Goal: Task Accomplishment & Management: Manage account settings

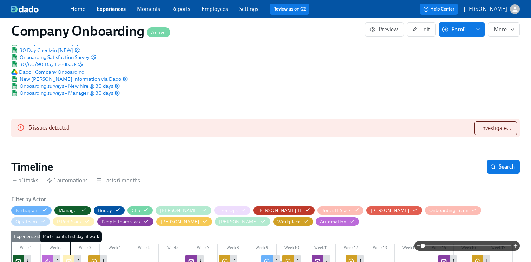
scroll to position [0, 20674]
click at [121, 7] on link "Experiences" at bounding box center [111, 9] width 29 height 7
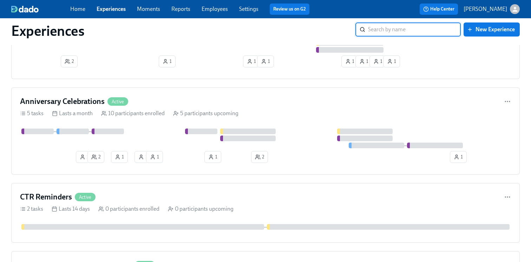
scroll to position [1214, 0]
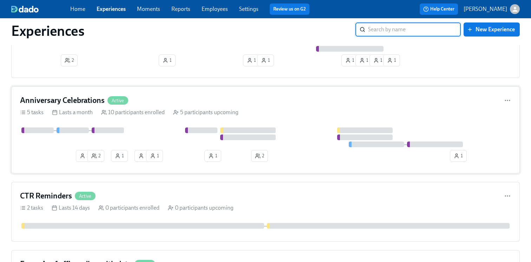
click at [152, 123] on div "Anniversary Celebrations Active 5 tasks Lasts a month 10 participants enrolled …" at bounding box center [265, 129] width 508 height 87
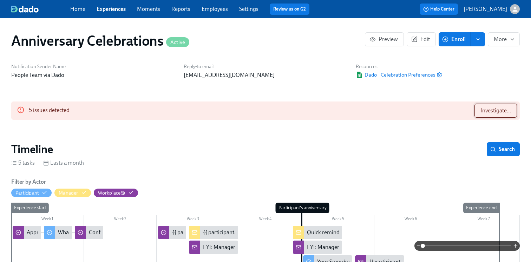
click at [505, 111] on span "Investigate..." at bounding box center [495, 110] width 31 height 7
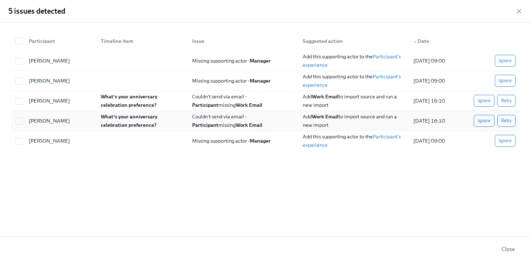
scroll to position [0, 1217]
click at [516, 11] on icon "button" at bounding box center [518, 11] width 7 height 7
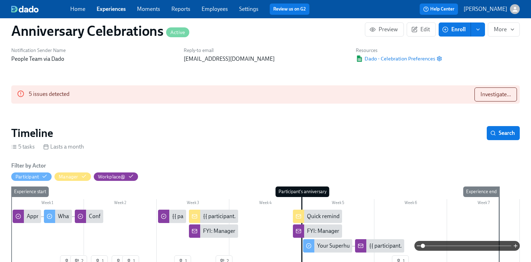
scroll to position [0, 0]
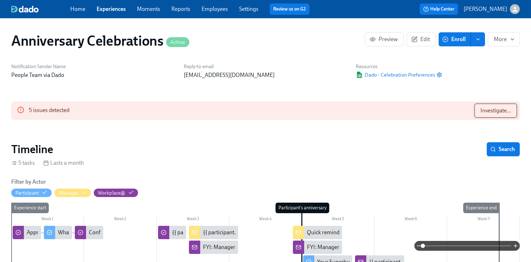
click at [503, 107] on span "Investigate..." at bounding box center [495, 110] width 31 height 7
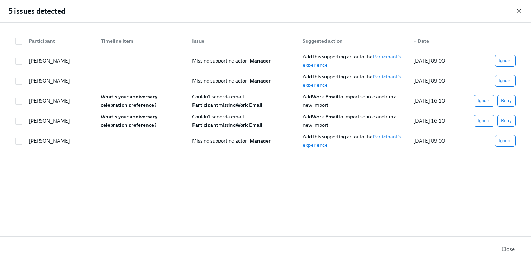
click at [519, 9] on icon "button" at bounding box center [518, 11] width 7 height 7
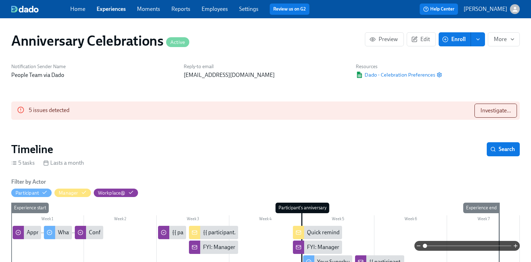
drag, startPoint x: 424, startPoint y: 245, endPoint x: 456, endPoint y: 245, distance: 31.6
click at [427, 245] on span at bounding box center [425, 246] width 4 height 4
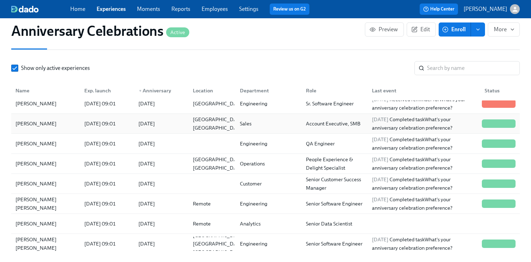
scroll to position [543, 0]
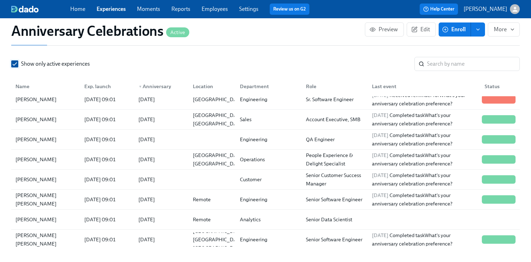
click at [15, 67] on input "Show only active experiences" at bounding box center [15, 64] width 6 height 6
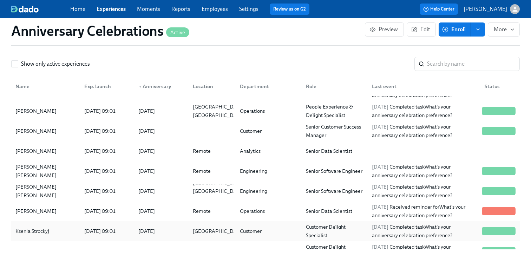
scroll to position [186, 0]
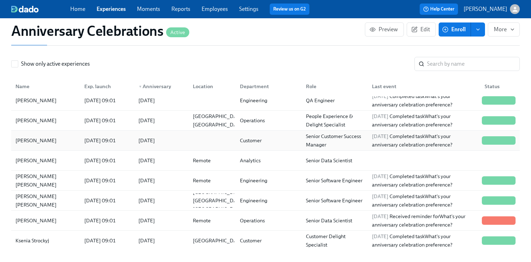
click at [119, 145] on div "2025/07/29 09:01" at bounding box center [99, 140] width 37 height 8
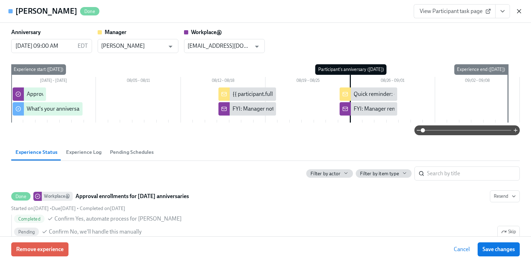
click at [521, 12] on icon "button" at bounding box center [518, 11] width 7 height 7
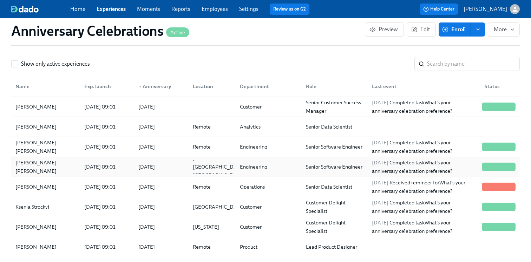
scroll to position [222, 0]
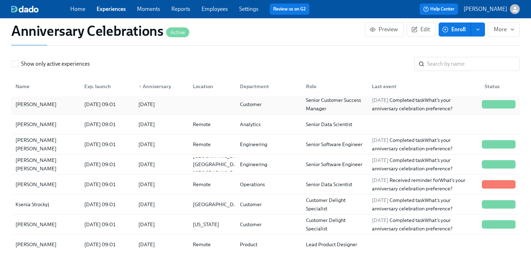
click at [70, 106] on div "Rosellen Schwartz" at bounding box center [46, 104] width 66 height 14
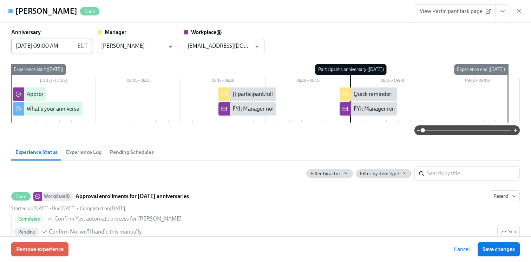
click at [48, 46] on input "08/26/2025 09:00 AM" at bounding box center [43, 46] width 64 height 14
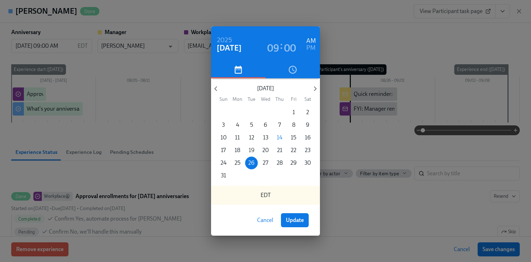
click at [251, 149] on p "19" at bounding box center [252, 150] width 6 height 8
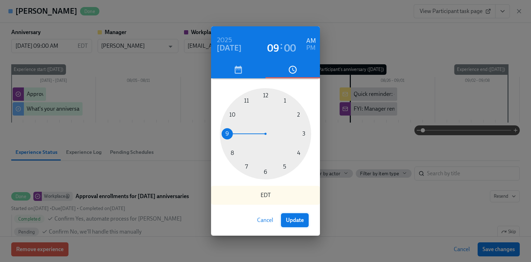
click at [299, 223] on span "Update" at bounding box center [295, 220] width 18 height 7
type input "08/19/2025 09:00 AM"
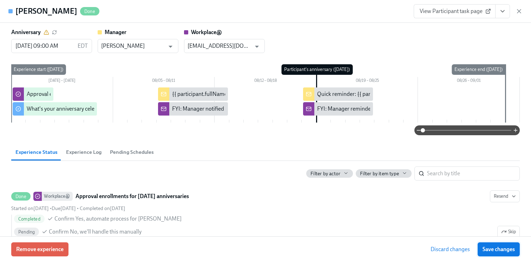
click at [493, 249] on span "Save changes" at bounding box center [498, 249] width 32 height 7
type input "08/19/2025 09:00 AM"
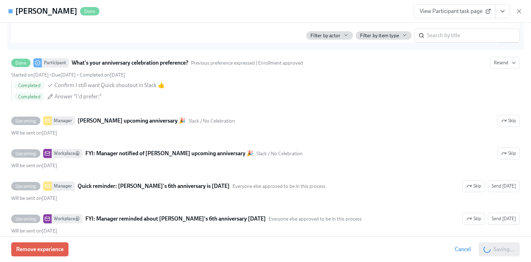
scroll to position [205, 0]
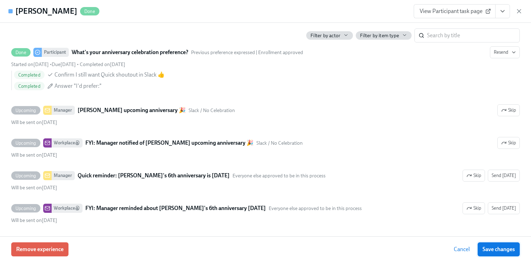
click at [486, 247] on span "Save changes" at bounding box center [498, 249] width 32 height 7
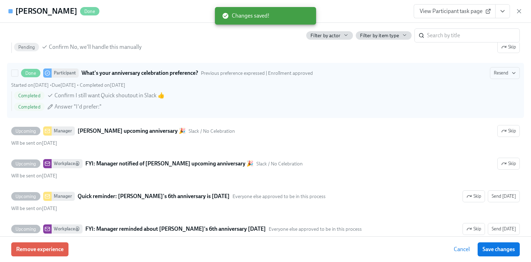
scroll to position [185, 0]
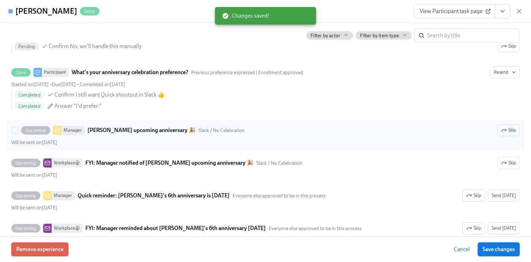
click at [119, 134] on div "Upcoming Manager Rosellen Schwartz's upcoming anniversary 🎉 Slack / No Celebrat…" at bounding box center [133, 130] width 224 height 9
click at [18, 133] on input "Upcoming Manager Rosellen Schwartz's upcoming anniversary 🎉 Slack / No Celebrat…" at bounding box center [15, 130] width 6 height 6
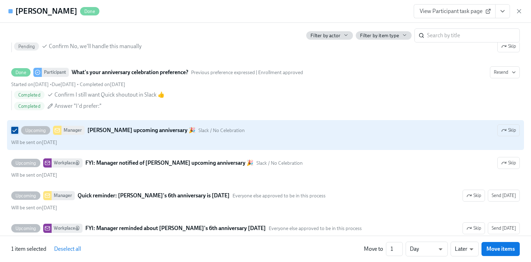
click at [12, 128] on input "Upcoming Manager Rosellen Schwartz's upcoming anniversary 🎉 Slack / No Celebrat…" at bounding box center [15, 130] width 6 height 6
checkbox input "false"
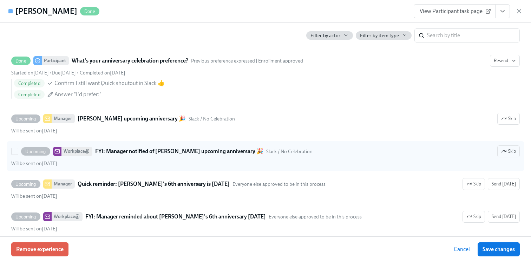
scroll to position [205, 0]
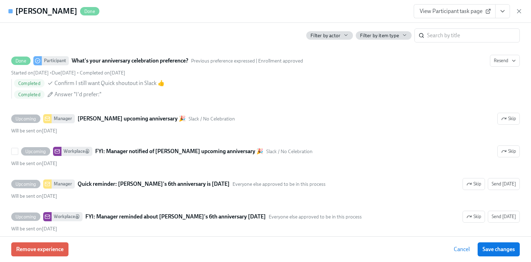
scroll to position [199, 0]
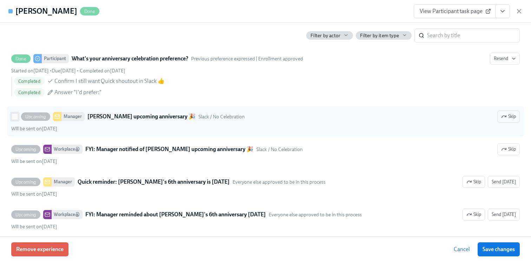
click at [12, 117] on input "Upcoming Manager Rosellen Schwartz's upcoming anniversary 🎉 Slack / No Celebrat…" at bounding box center [15, 116] width 6 height 6
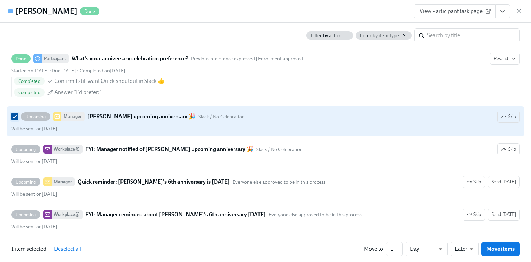
click at [15, 117] on input "Upcoming Manager Rosellen Schwartz's upcoming anniversary 🎉 Slack / No Celebrat…" at bounding box center [15, 116] width 6 height 6
checkbox input "false"
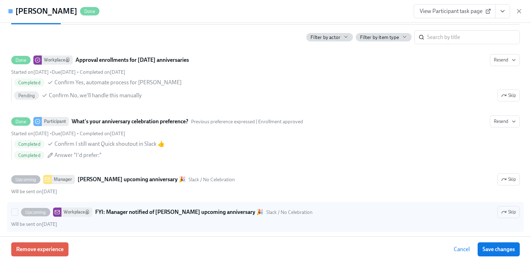
scroll to position [0, 0]
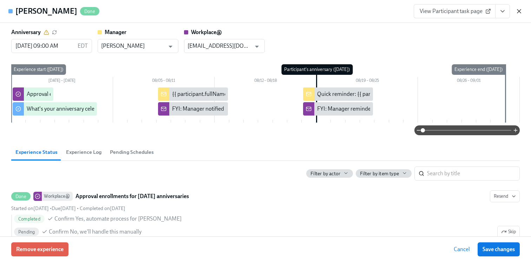
click at [521, 11] on icon "button" at bounding box center [518, 11] width 7 height 7
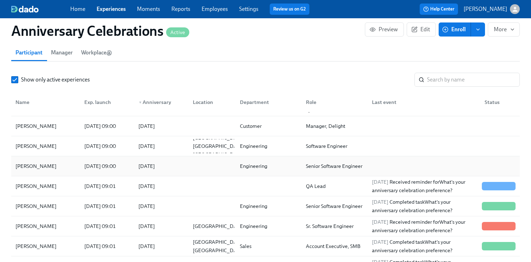
scroll to position [37, 0]
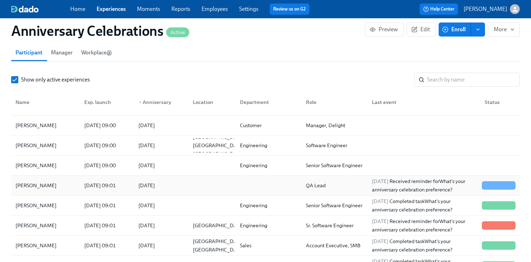
click at [158, 183] on div "2025/09/06" at bounding box center [147, 185] width 22 height 8
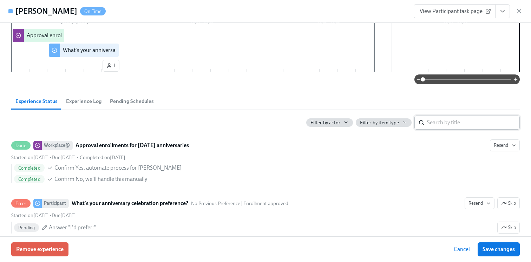
scroll to position [74, 0]
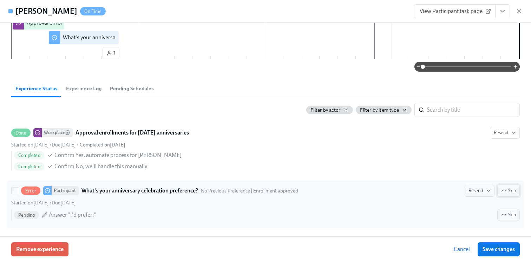
click at [514, 190] on span "Skip" at bounding box center [508, 190] width 15 height 7
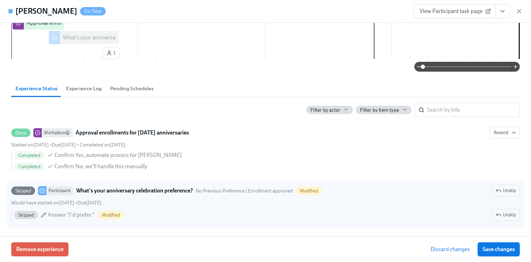
click at [490, 250] on span "Save changes" at bounding box center [498, 249] width 32 height 7
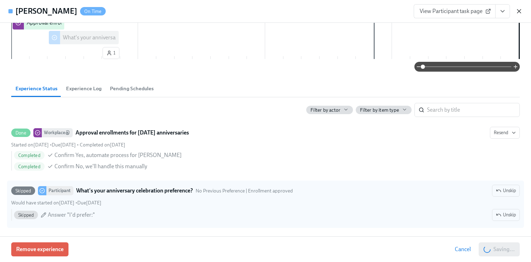
scroll to position [0, 2259]
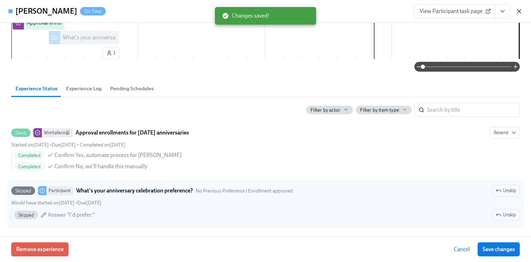
click at [519, 12] on icon "button" at bounding box center [518, 11] width 7 height 7
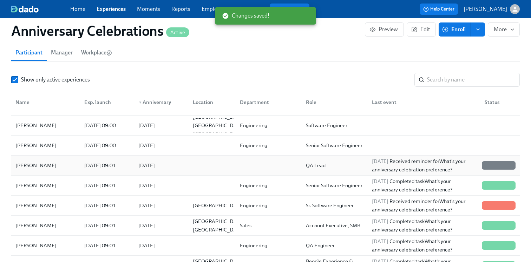
scroll to position [62, 0]
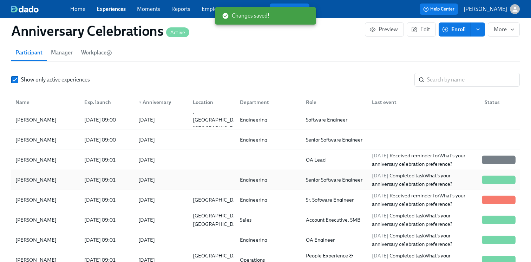
click at [85, 177] on div "2025/08/08 09:01" at bounding box center [99, 180] width 37 height 8
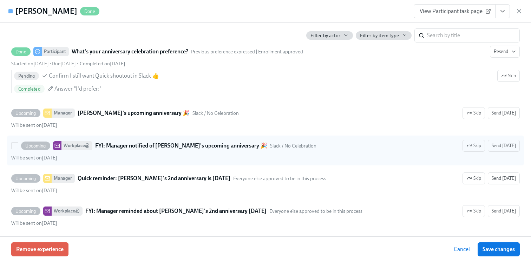
scroll to position [209, 0]
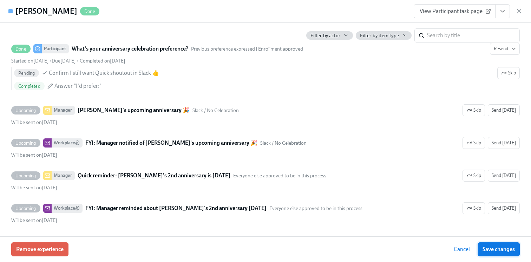
click at [485, 245] on button "Save changes" at bounding box center [498, 249] width 42 height 14
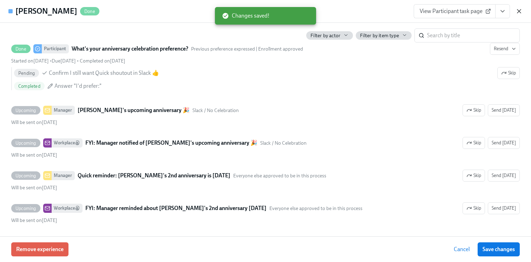
click at [519, 9] on icon "button" at bounding box center [518, 11] width 7 height 7
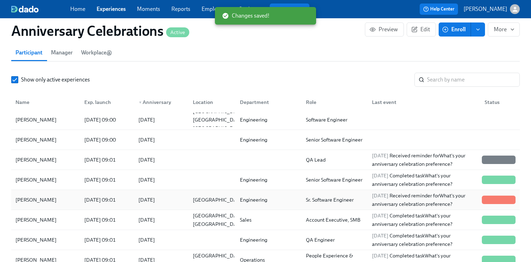
click at [69, 196] on div "Jonathan Moguilevsky" at bounding box center [46, 200] width 66 height 14
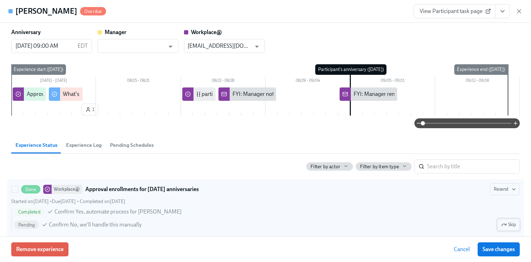
click at [509, 226] on span "Skip" at bounding box center [508, 224] width 15 height 7
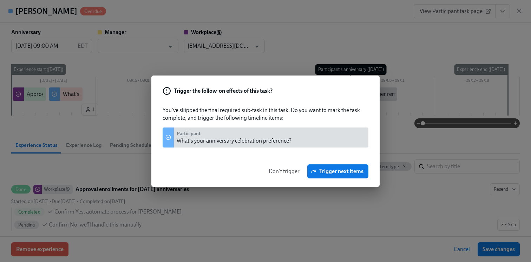
click at [288, 173] on span "Don't trigger" at bounding box center [284, 171] width 31 height 7
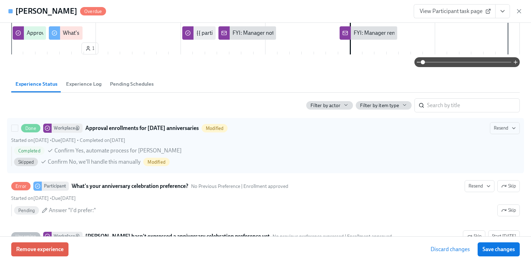
scroll to position [108, 0]
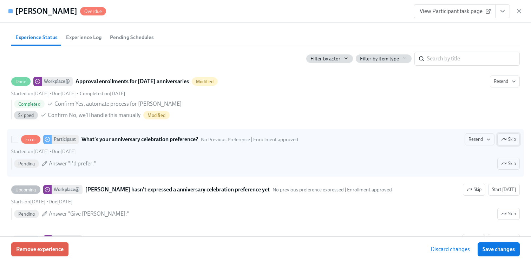
click at [508, 140] on span "Skip" at bounding box center [508, 139] width 15 height 7
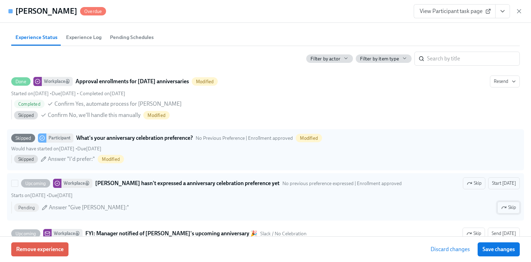
click at [504, 207] on icon "button" at bounding box center [504, 208] width 6 height 6
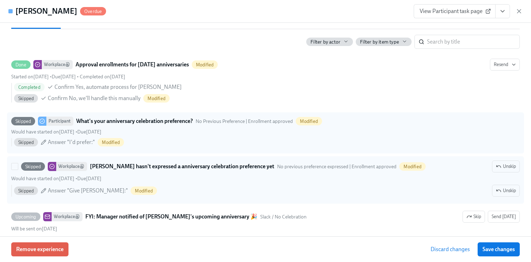
scroll to position [166, 0]
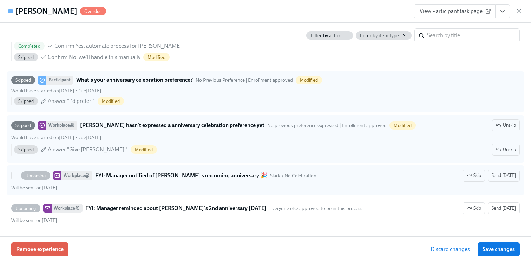
click at [474, 181] on div "Upcoming Workplace@ FYI: Manager notified of Jonathan Moguilevsky's upcoming an…" at bounding box center [265, 180] width 508 height 21
click at [18, 179] on input "Upcoming Workplace@ FYI: Manager notified of Jonathan Moguilevsky's upcoming an…" at bounding box center [15, 175] width 6 height 6
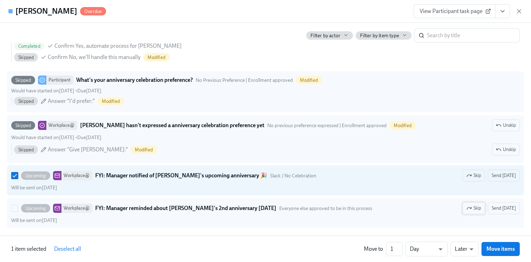
click at [472, 210] on icon "button" at bounding box center [469, 208] width 6 height 6
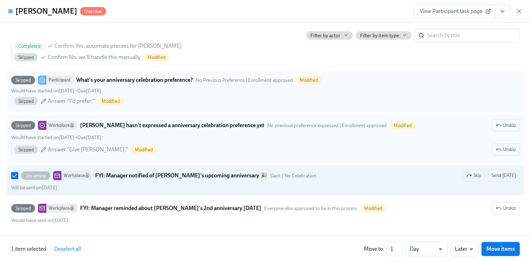
click at [501, 250] on span "Move items" at bounding box center [500, 248] width 28 height 7
checkbox input "false"
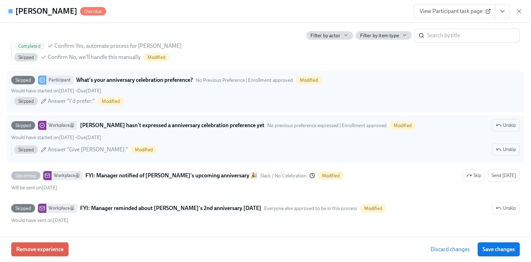
click at [501, 250] on span "Save changes" at bounding box center [498, 249] width 32 height 7
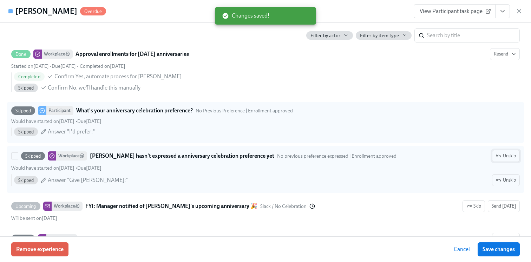
scroll to position [135, 0]
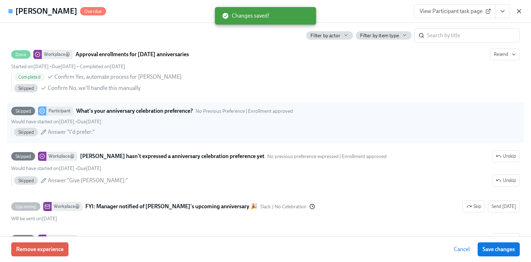
click at [520, 12] on icon "button" at bounding box center [519, 11] width 4 height 4
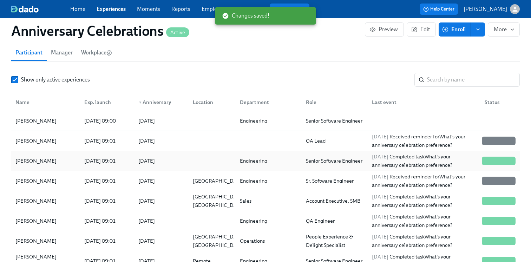
scroll to position [86, 0]
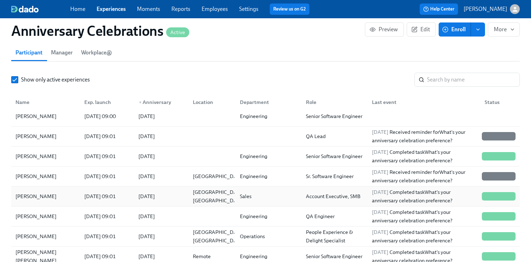
click at [158, 195] on div "2025/09/03" at bounding box center [147, 196] width 22 height 8
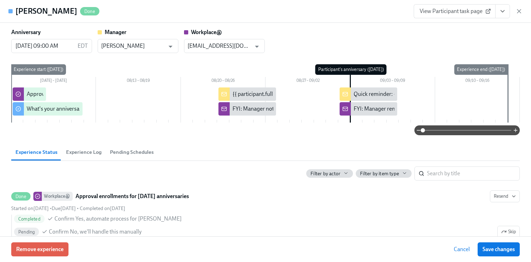
scroll to position [6, 0]
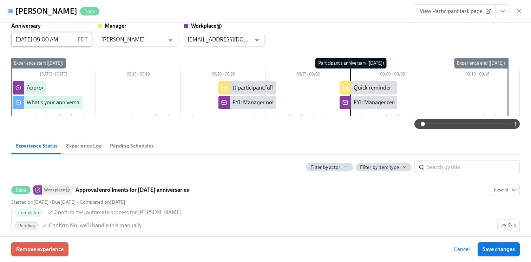
click at [38, 37] on input "09/03/2025 09:00 AM" at bounding box center [43, 40] width 64 height 14
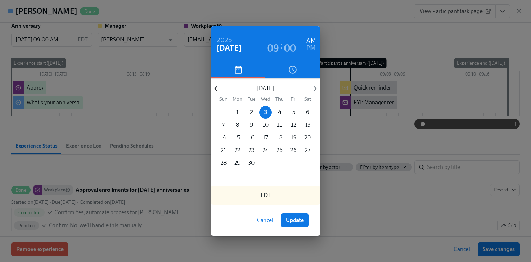
click at [219, 88] on icon "button" at bounding box center [215, 88] width 9 height 9
click at [225, 174] on p "31" at bounding box center [223, 176] width 5 height 8
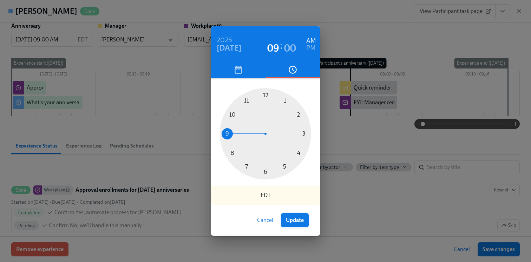
click at [300, 223] on span "Update" at bounding box center [295, 220] width 18 height 7
type input "08/31/2025 09:00 AM"
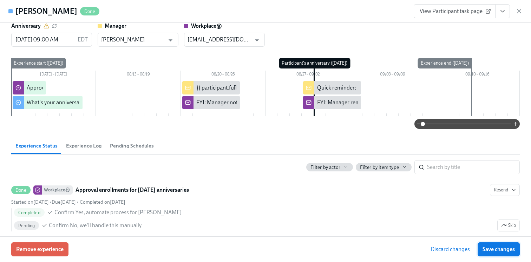
click at [500, 249] on span "Save changes" at bounding box center [498, 249] width 32 height 7
type input "08/31/2025 09:00 AM"
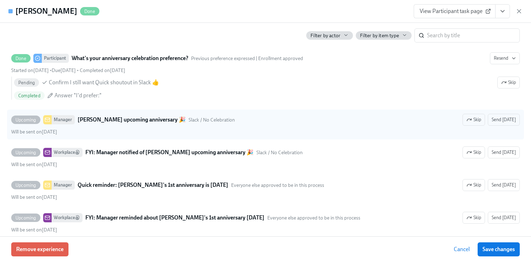
scroll to position [209, 0]
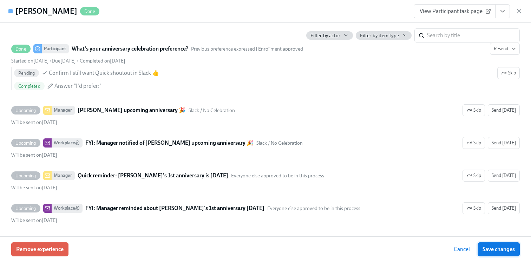
click at [490, 249] on span "Save changes" at bounding box center [498, 249] width 32 height 7
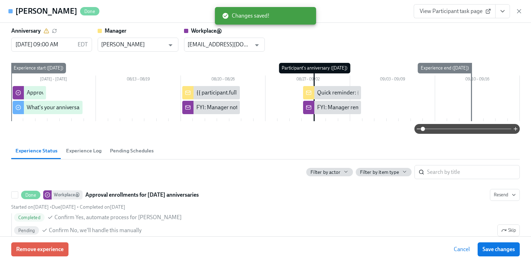
scroll to position [0, 0]
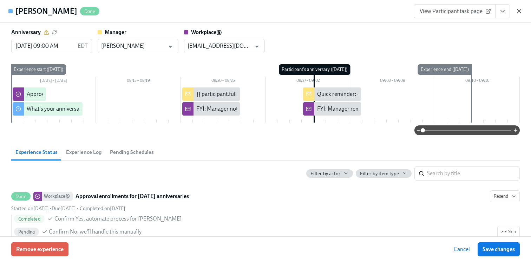
click at [517, 11] on icon "button" at bounding box center [518, 11] width 7 height 7
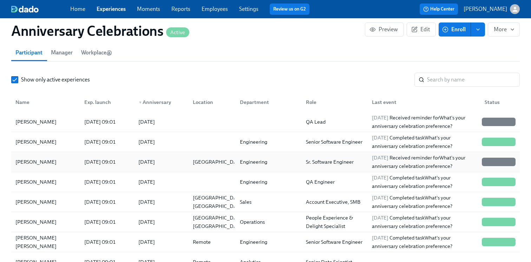
scroll to position [104, 0]
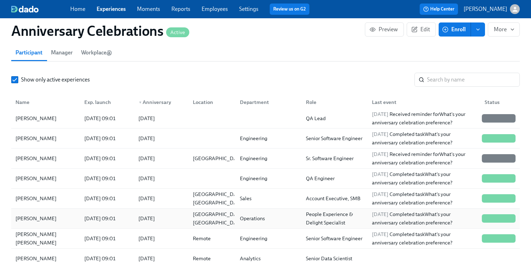
click at [93, 216] on div "2025/08/03 09:01" at bounding box center [99, 218] width 37 height 8
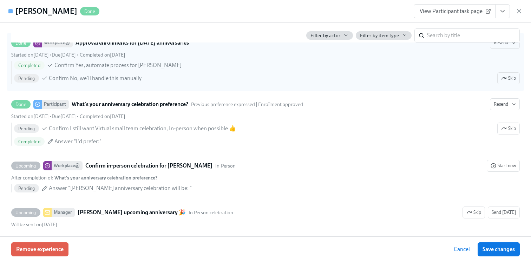
scroll to position [156, 0]
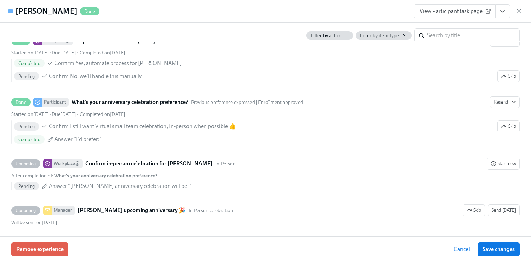
click at [467, 15] on link "View Participant task page" at bounding box center [455, 11] width 82 height 14
click at [500, 14] on icon "View task page" at bounding box center [502, 11] width 7 height 7
click at [453, 21] on li "View Manager task page" at bounding box center [461, 27] width 79 height 12
click at [438, 29] on link "View Manager task page" at bounding box center [457, 27] width 58 height 8
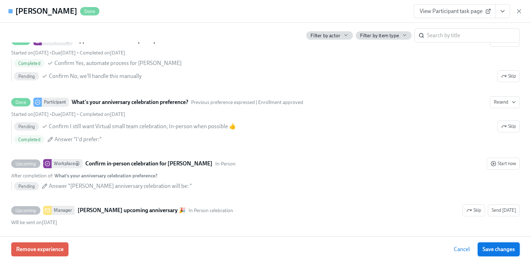
click at [499, 244] on button "Save changes" at bounding box center [498, 249] width 42 height 14
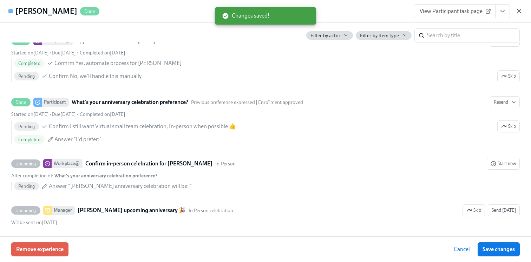
click at [517, 12] on icon "button" at bounding box center [518, 11] width 7 height 7
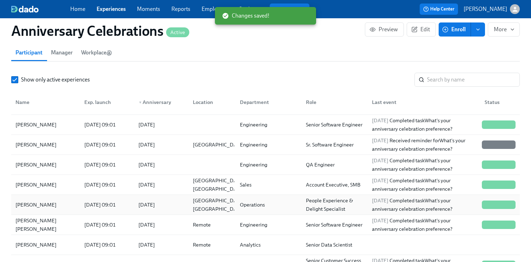
scroll to position [121, 0]
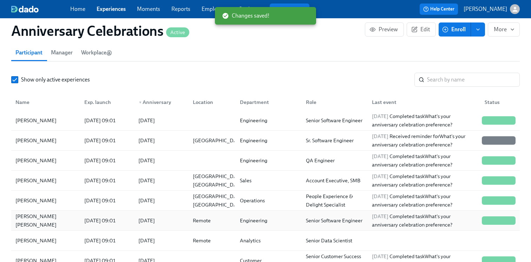
click at [60, 224] on div "Roberto Sonck Juárez" at bounding box center [46, 220] width 66 height 17
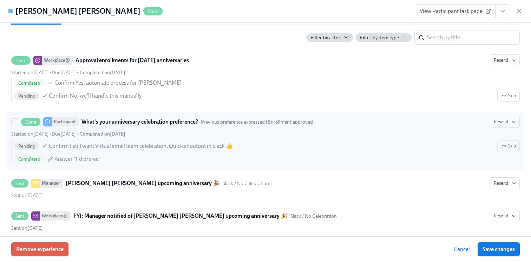
scroll to position [137, 0]
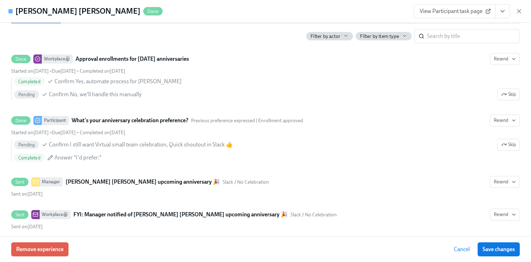
click at [435, 13] on span "View Participant task page" at bounding box center [455, 11] width 70 height 7
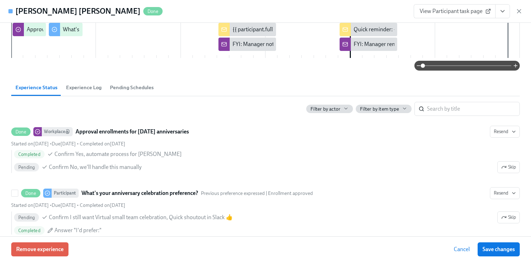
scroll to position [0, 0]
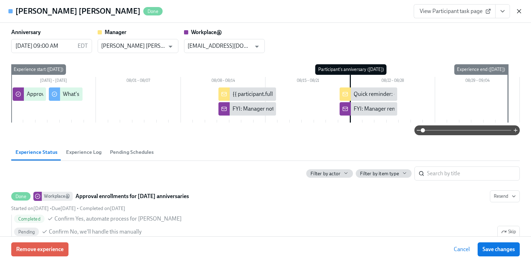
click at [517, 10] on icon "button" at bounding box center [518, 11] width 7 height 7
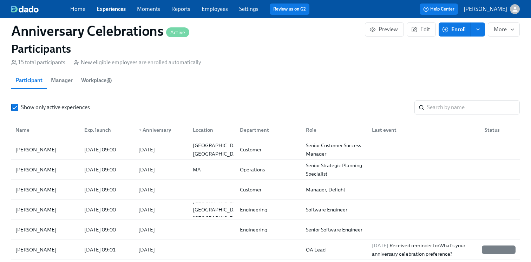
scroll to position [496, 0]
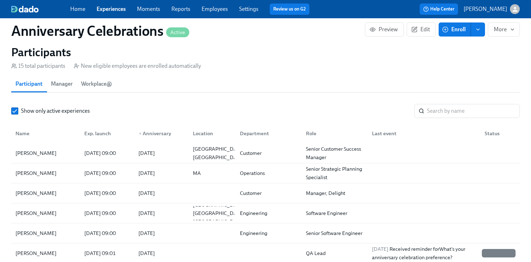
click at [111, 6] on link "Experiences" at bounding box center [111, 9] width 29 height 7
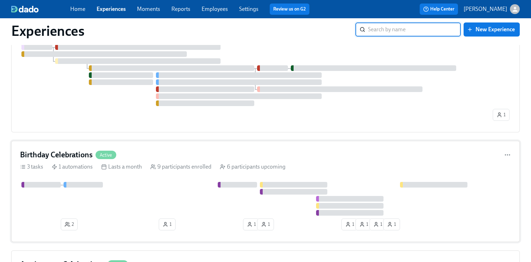
scroll to position [1050, 0]
click at [143, 183] on div "Birthday Celebrations Active 3 tasks 1 automations Lasts a month 9 participants…" at bounding box center [265, 190] width 508 height 101
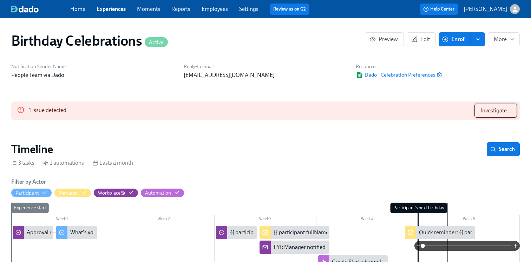
scroll to position [0, 1439]
click at [486, 110] on span "Investigate..." at bounding box center [495, 110] width 31 height 7
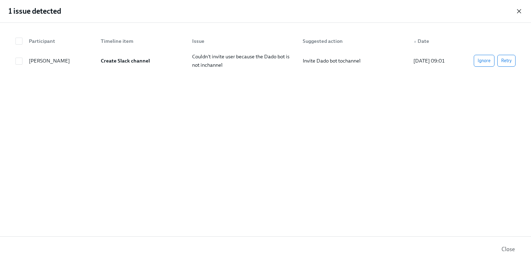
click at [520, 9] on icon "button" at bounding box center [519, 11] width 4 height 4
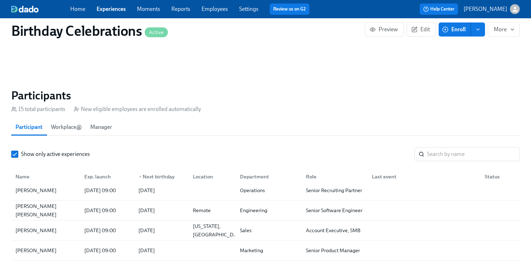
scroll to position [0, 0]
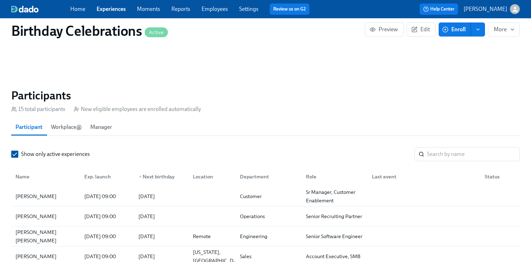
click at [14, 156] on input "Show only active experiences" at bounding box center [15, 154] width 6 height 6
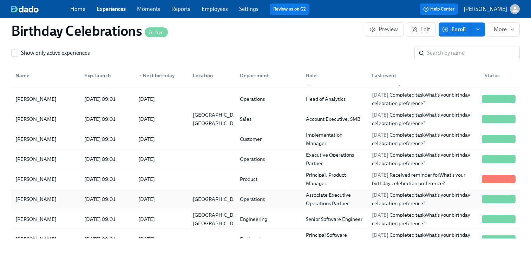
scroll to position [217, 0]
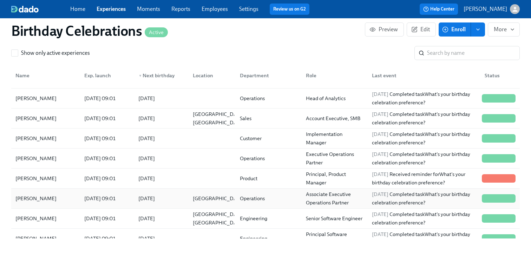
click at [112, 198] on div "2025/07/02 09:01" at bounding box center [99, 198] width 37 height 8
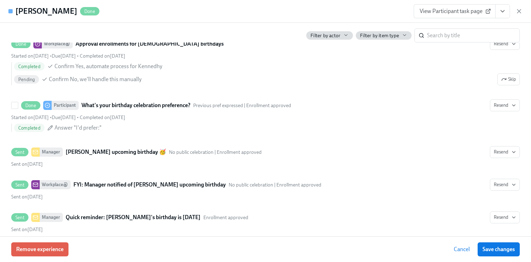
scroll to position [161, 0]
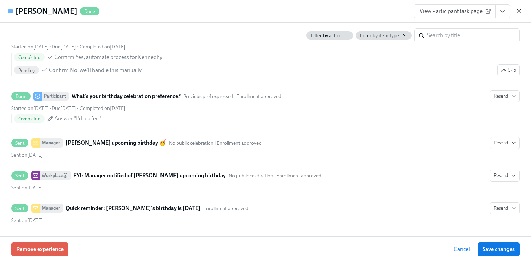
click at [519, 12] on icon "button" at bounding box center [518, 11] width 7 height 7
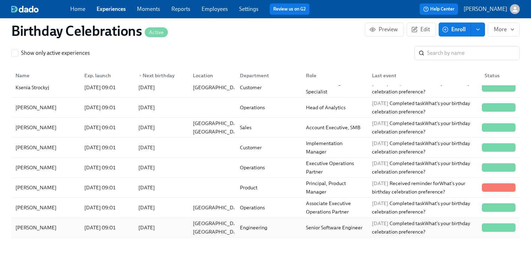
scroll to position [202, 0]
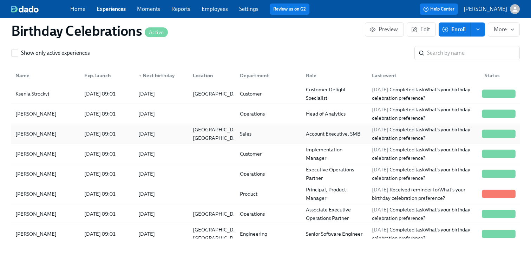
click at [115, 134] on div "2025/07/21 09:01" at bounding box center [99, 134] width 37 height 8
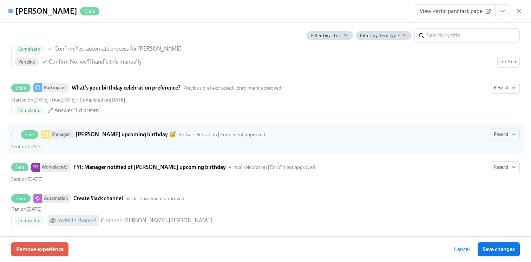
scroll to position [232, 0]
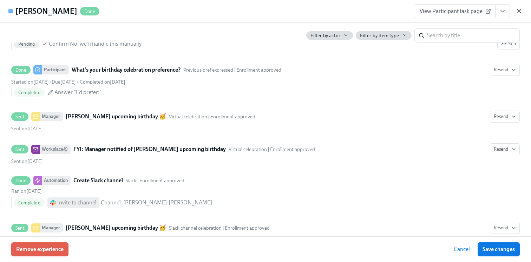
click at [519, 12] on icon "button" at bounding box center [519, 11] width 4 height 4
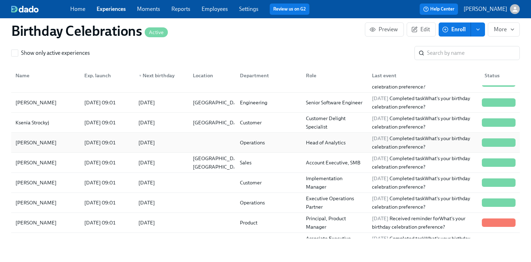
scroll to position [172, 0]
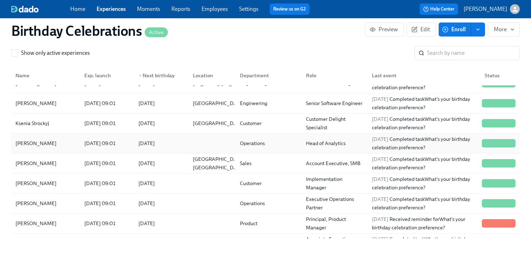
click at [147, 140] on div "2025/08/19" at bounding box center [147, 143] width 22 height 8
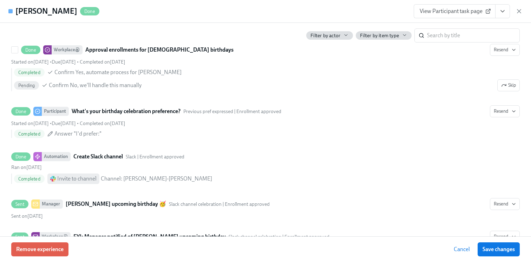
scroll to position [166, 0]
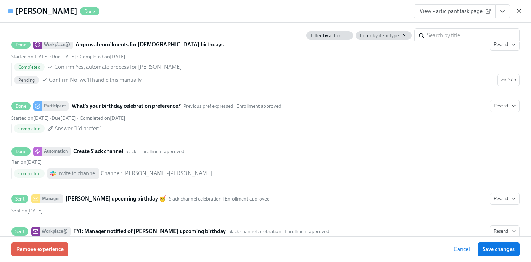
click at [519, 12] on icon "button" at bounding box center [519, 11] width 4 height 4
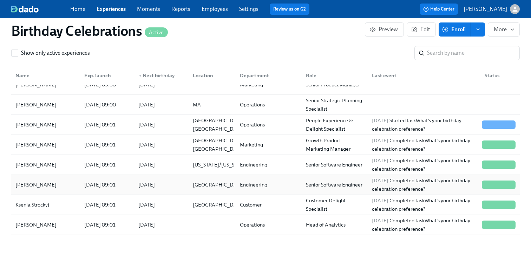
scroll to position [85, 0]
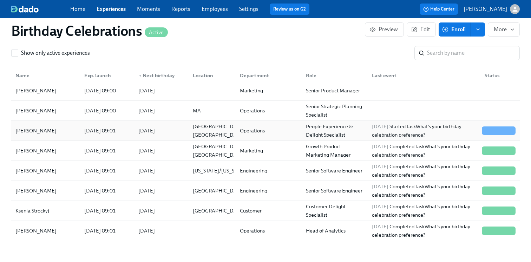
click at [119, 131] on div "2025/08/11 09:01" at bounding box center [99, 130] width 37 height 8
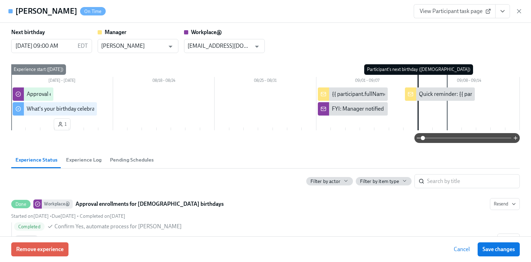
click at [480, 13] on span "View Participant task page" at bounding box center [455, 11] width 70 height 7
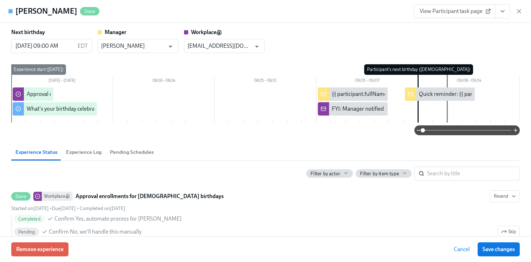
scroll to position [0, 2259]
click at [490, 244] on button "Save changes" at bounding box center [498, 249] width 42 height 14
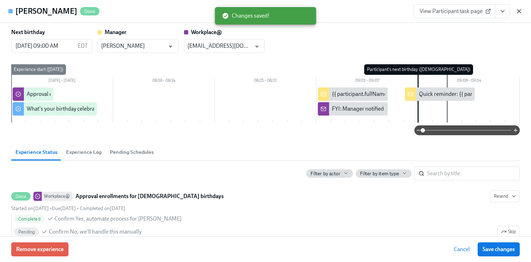
click at [519, 13] on icon "button" at bounding box center [518, 11] width 7 height 7
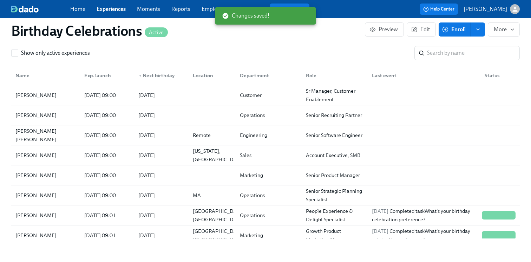
click at [80, 8] on link "Home" at bounding box center [77, 9] width 15 height 7
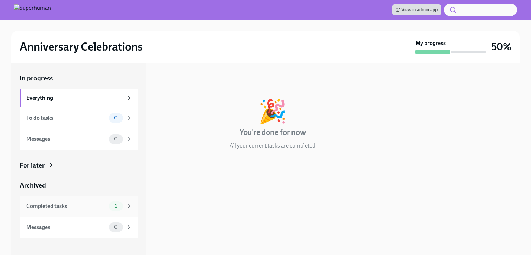
click at [86, 206] on div "Completed tasks" at bounding box center [66, 206] width 80 height 8
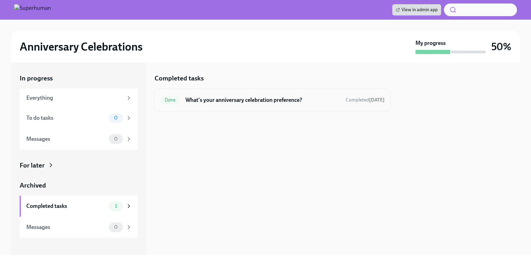
click at [226, 102] on h6 "What's your anniversary celebration preference?" at bounding box center [262, 100] width 154 height 8
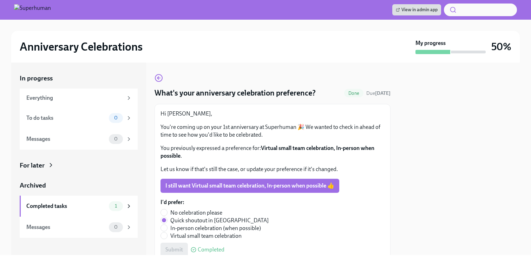
scroll to position [30, 0]
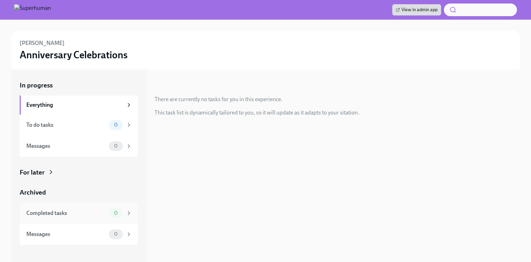
click at [102, 216] on div "Completed tasks" at bounding box center [66, 213] width 80 height 8
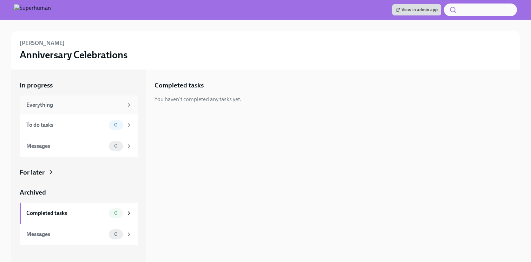
click at [94, 102] on div "Everything" at bounding box center [74, 105] width 97 height 8
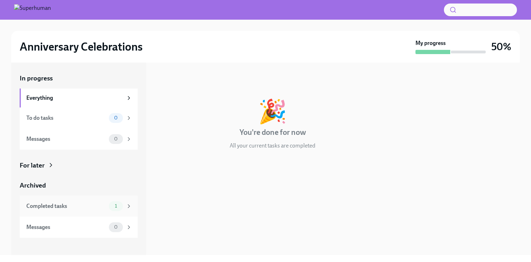
click at [101, 209] on div "Completed tasks" at bounding box center [66, 206] width 80 height 8
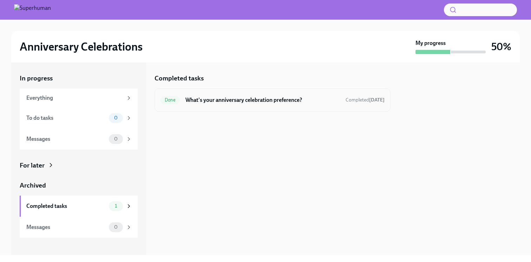
click at [203, 107] on div "Done What's your anniversary celebration preference? Completed [DATE]" at bounding box center [272, 99] width 236 height 23
click at [204, 101] on h6 "What's your anniversary celebration preference?" at bounding box center [262, 100] width 154 height 8
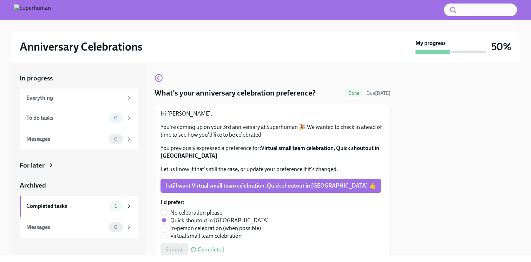
scroll to position [30, 0]
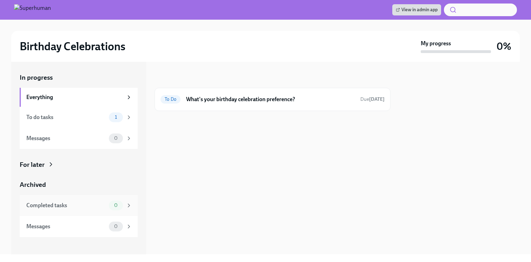
click at [92, 203] on div "Completed tasks" at bounding box center [66, 206] width 80 height 8
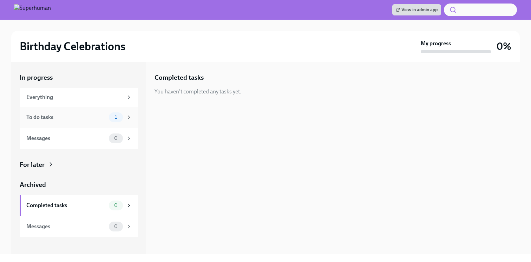
click at [81, 118] on div "To do tasks" at bounding box center [66, 117] width 80 height 8
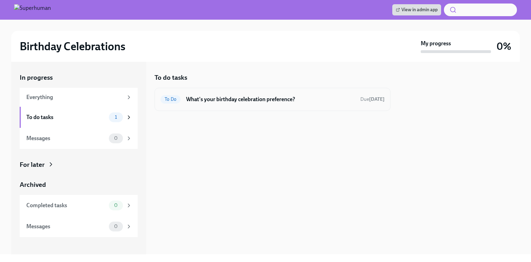
click at [236, 103] on h6 "What's your birthday celebration preference?" at bounding box center [270, 99] width 169 height 8
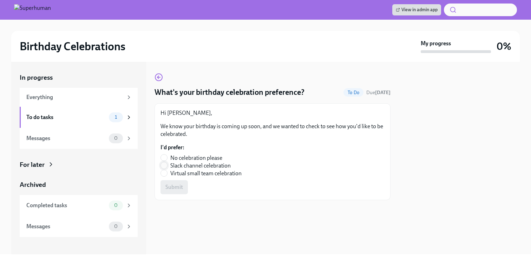
click at [165, 165] on input "Slack channel celebration" at bounding box center [164, 165] width 6 height 6
radio input "true"
click at [180, 184] on button "Submit" at bounding box center [173, 187] width 27 height 14
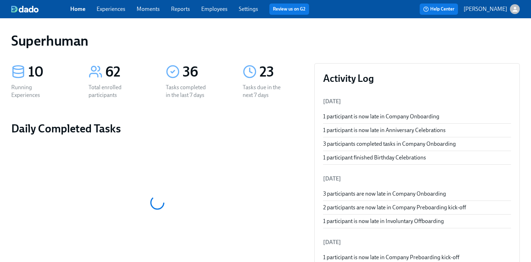
click at [107, 10] on link "Experiences" at bounding box center [111, 9] width 29 height 7
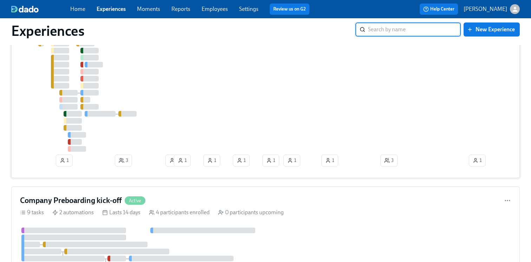
scroll to position [128, 0]
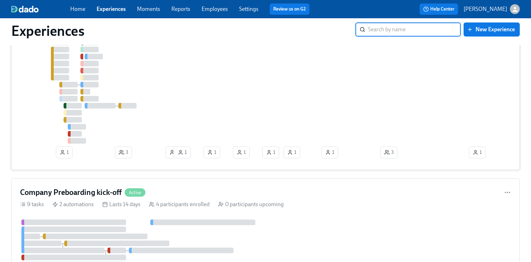
click at [167, 99] on div at bounding box center [388, 59] width 737 height 167
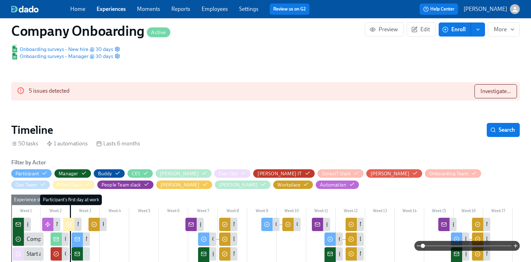
scroll to position [26, 0]
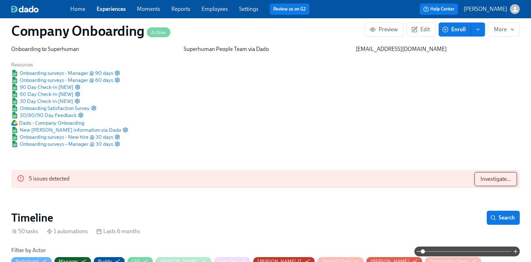
click at [485, 176] on span "Investigate..." at bounding box center [495, 179] width 31 height 7
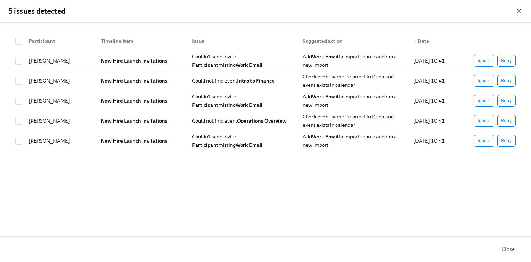
click at [520, 10] on icon "button" at bounding box center [519, 11] width 4 height 4
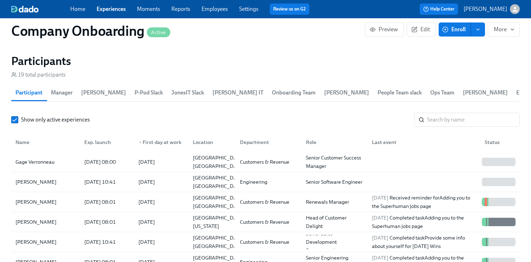
scroll to position [924, 0]
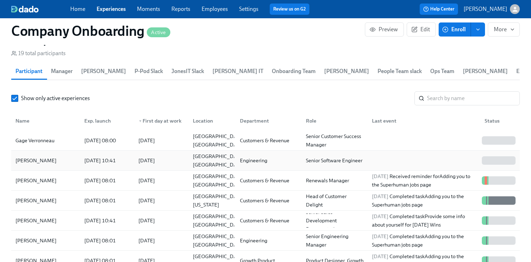
click at [74, 163] on div "[PERSON_NAME]" at bounding box center [46, 160] width 66 height 14
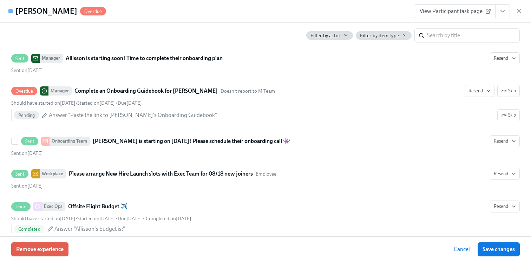
scroll to position [432, 0]
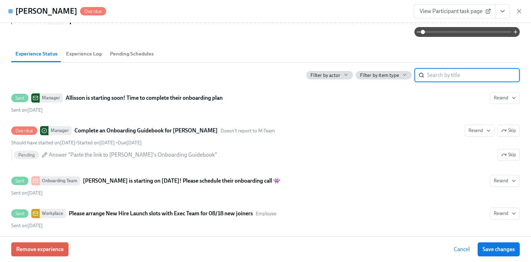
click at [458, 82] on input "search" at bounding box center [473, 75] width 93 height 14
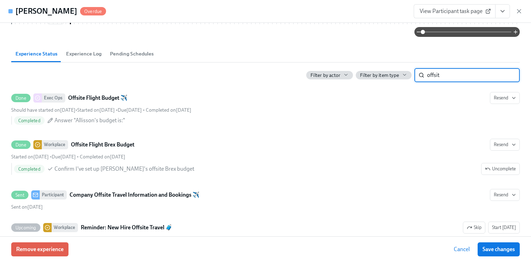
type input "offsite"
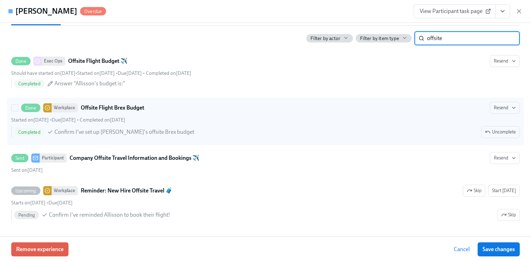
scroll to position [475, 0]
